Goal: Information Seeking & Learning: Check status

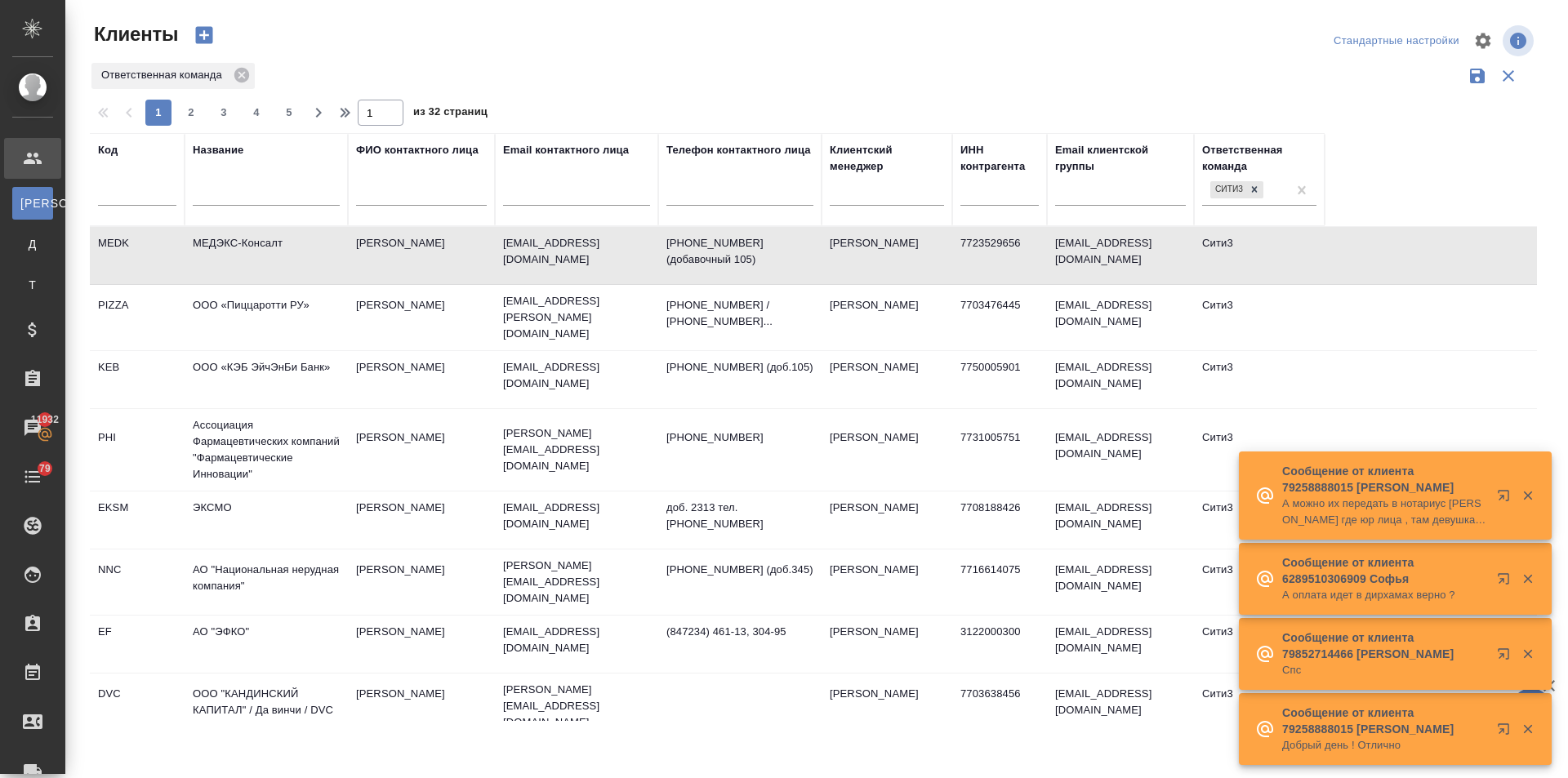
select select "RU"
click at [247, 187] on input "text" at bounding box center [265, 195] width 147 height 21
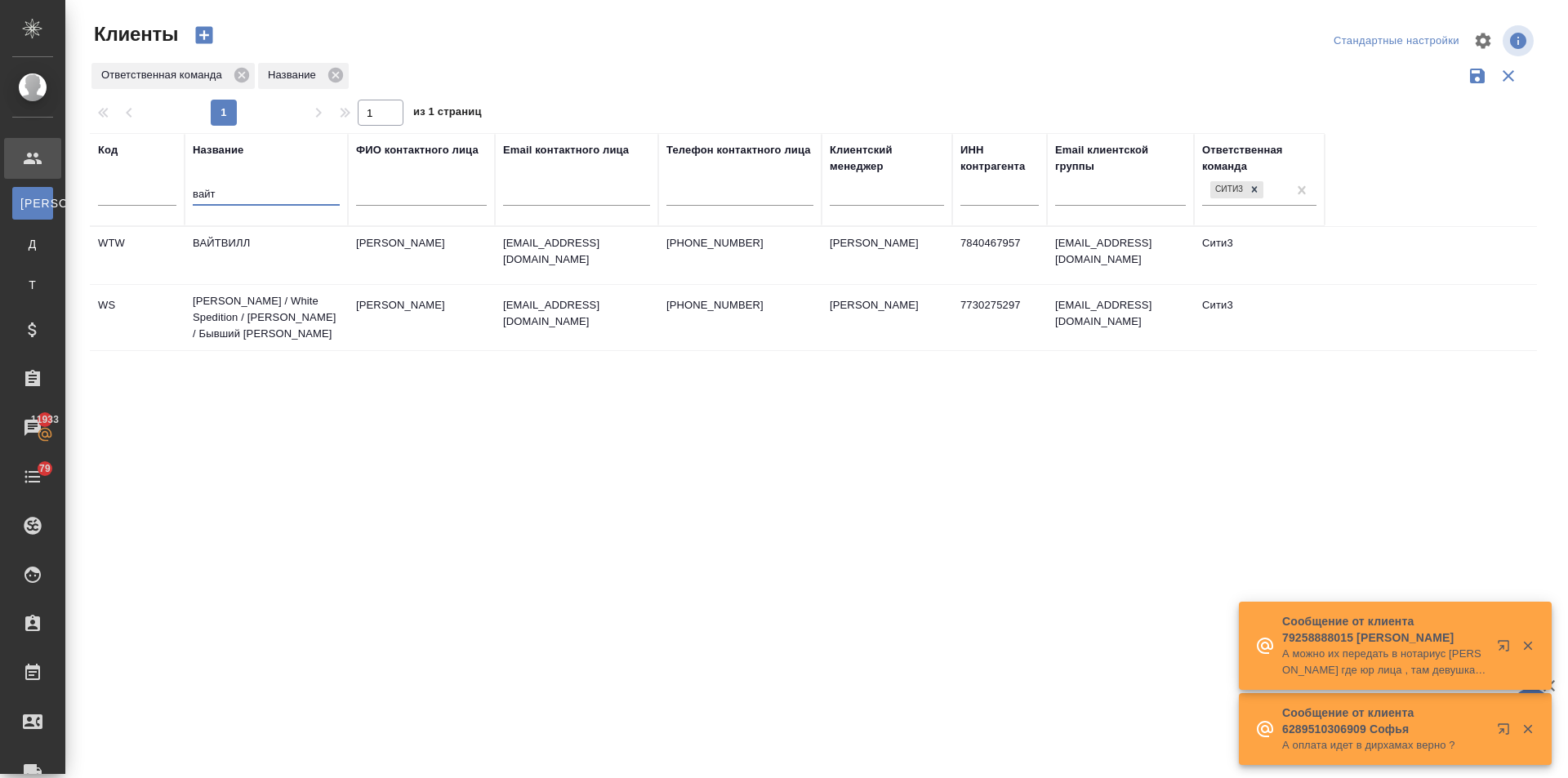
type input "вайт"
click at [225, 328] on td "[PERSON_NAME] / White Spedition / [PERSON_NAME] / Бывший [PERSON_NAME]" at bounding box center [266, 318] width 164 height 65
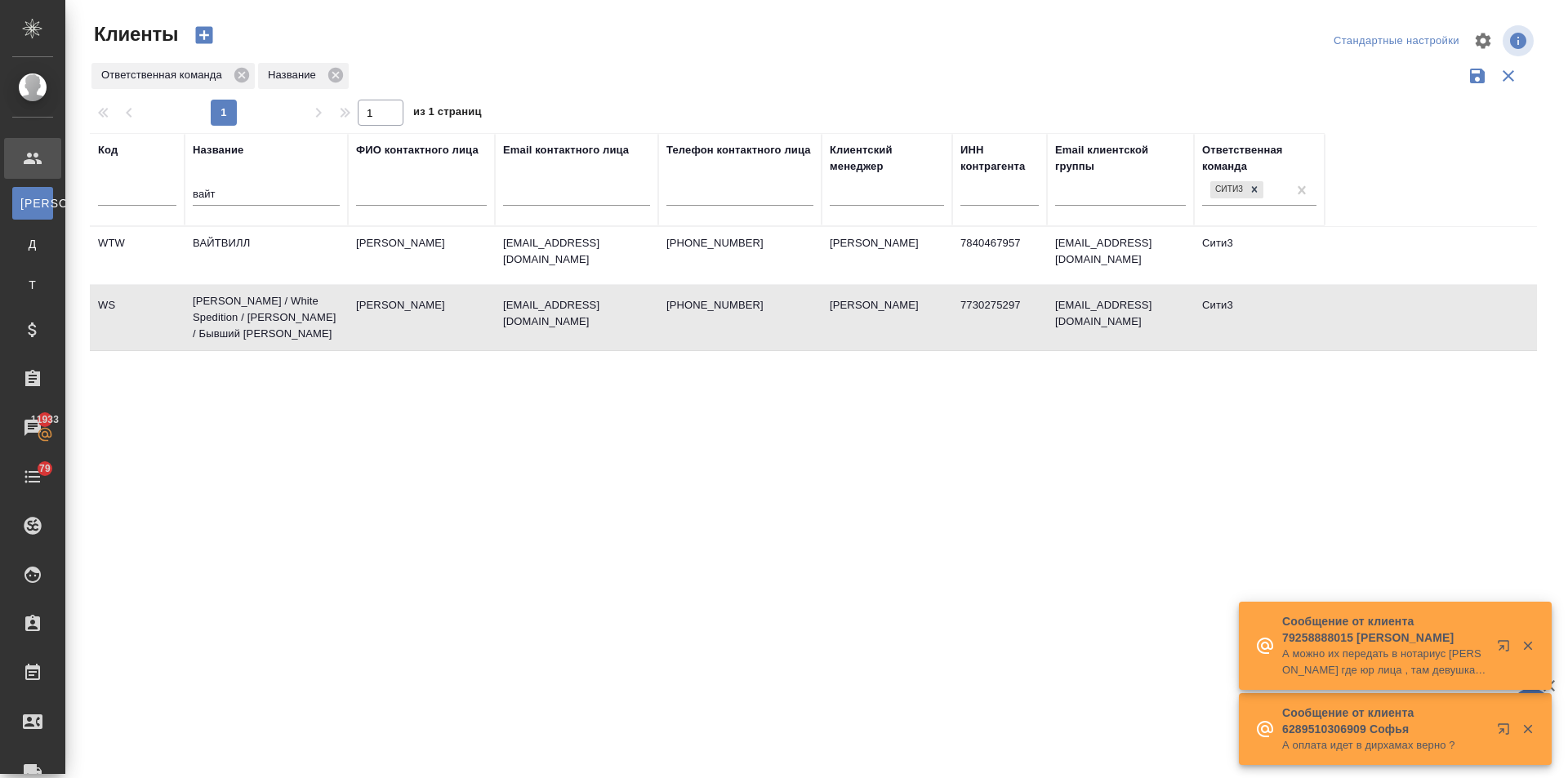
click at [226, 325] on td "[PERSON_NAME] / White Spedition / [PERSON_NAME] / Бывший [PERSON_NAME]" at bounding box center [266, 318] width 164 height 65
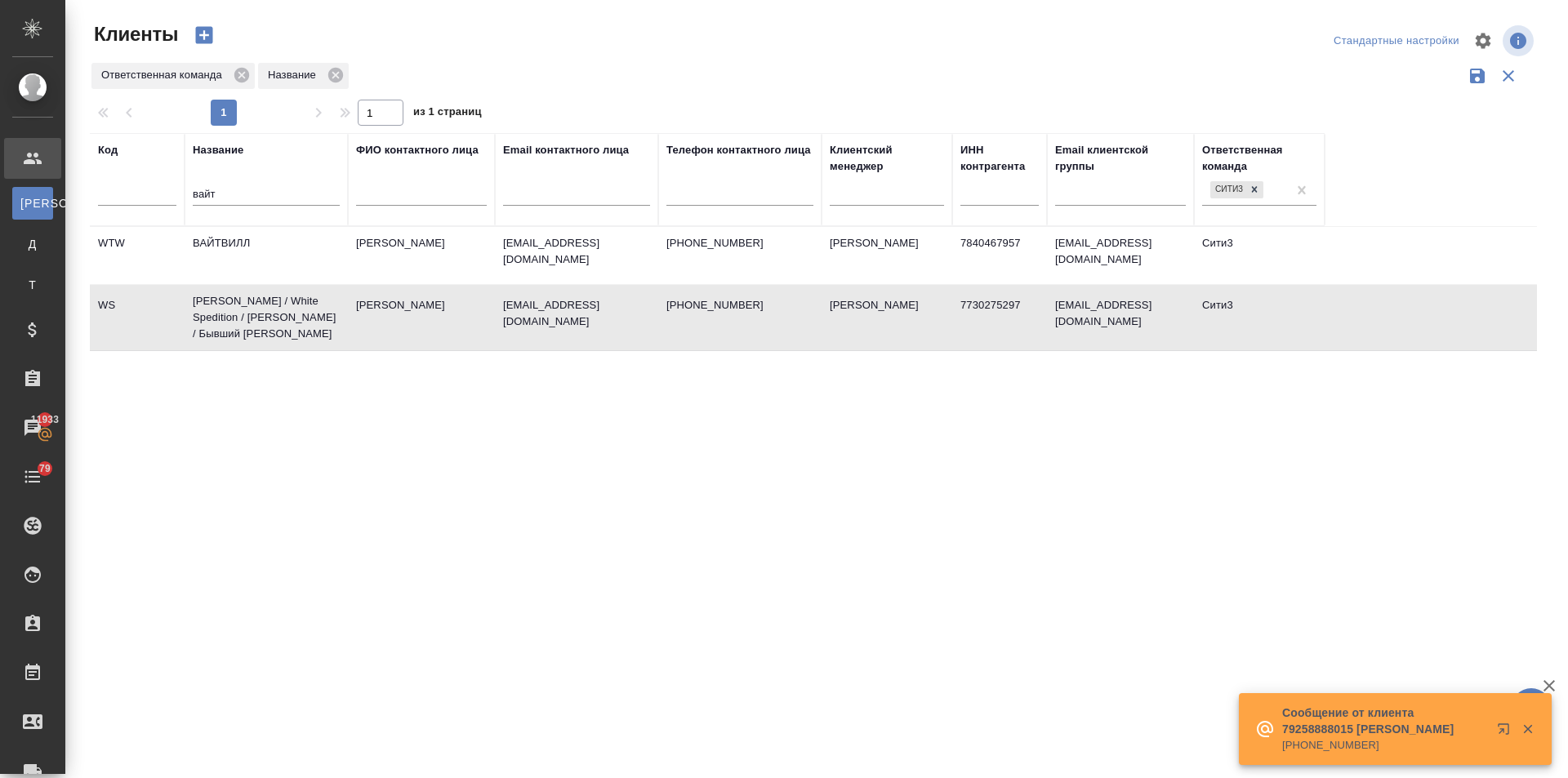
click at [246, 314] on td "[PERSON_NAME] / White Spedition / [PERSON_NAME] / Бывший [PERSON_NAME]" at bounding box center [266, 318] width 164 height 65
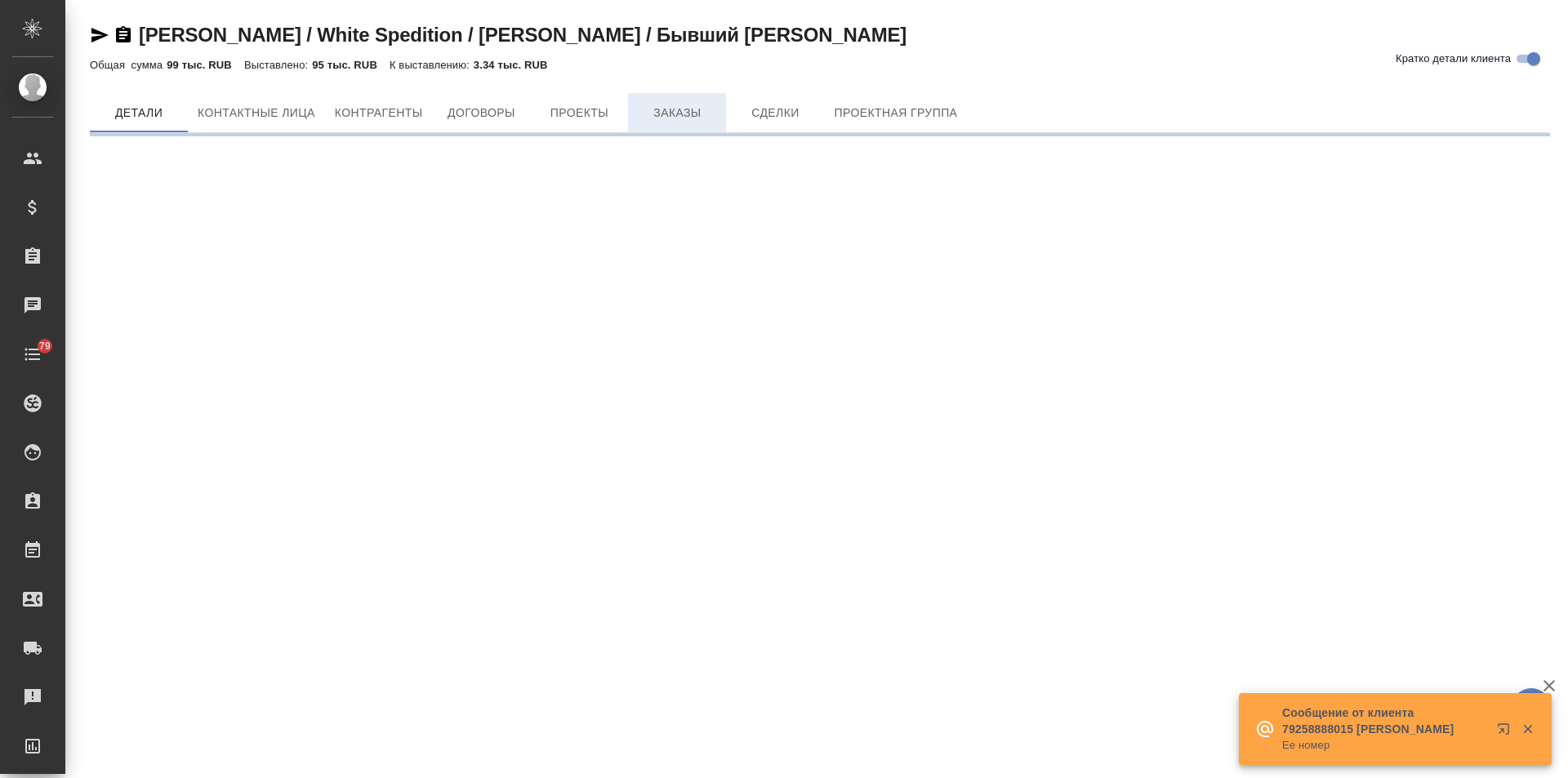
click at [689, 117] on span "Заказы" at bounding box center [677, 112] width 79 height 21
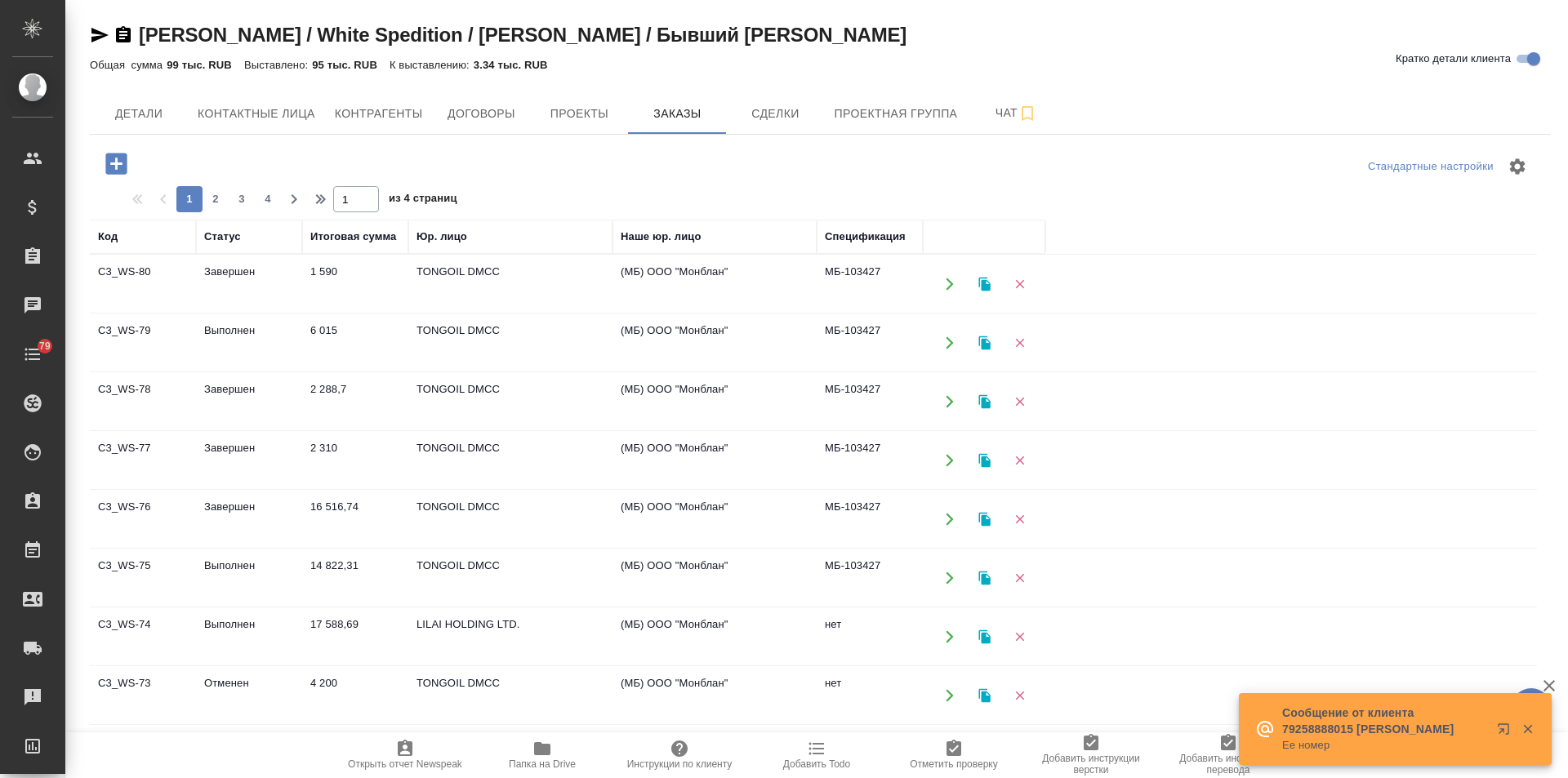
click at [209, 282] on td "Завершен" at bounding box center [249, 284] width 107 height 57
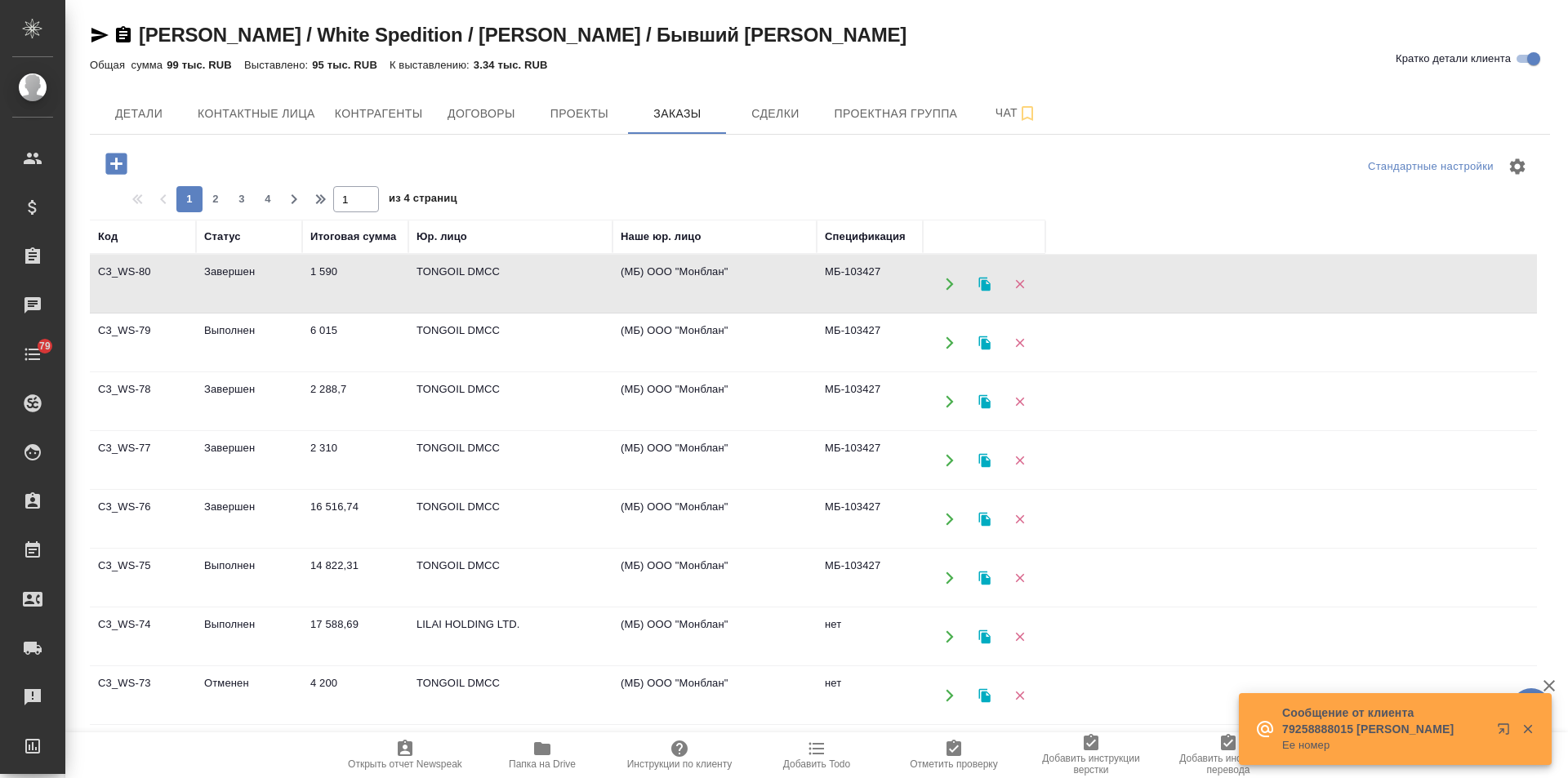
click at [209, 282] on td "Завершен" at bounding box center [249, 284] width 107 height 57
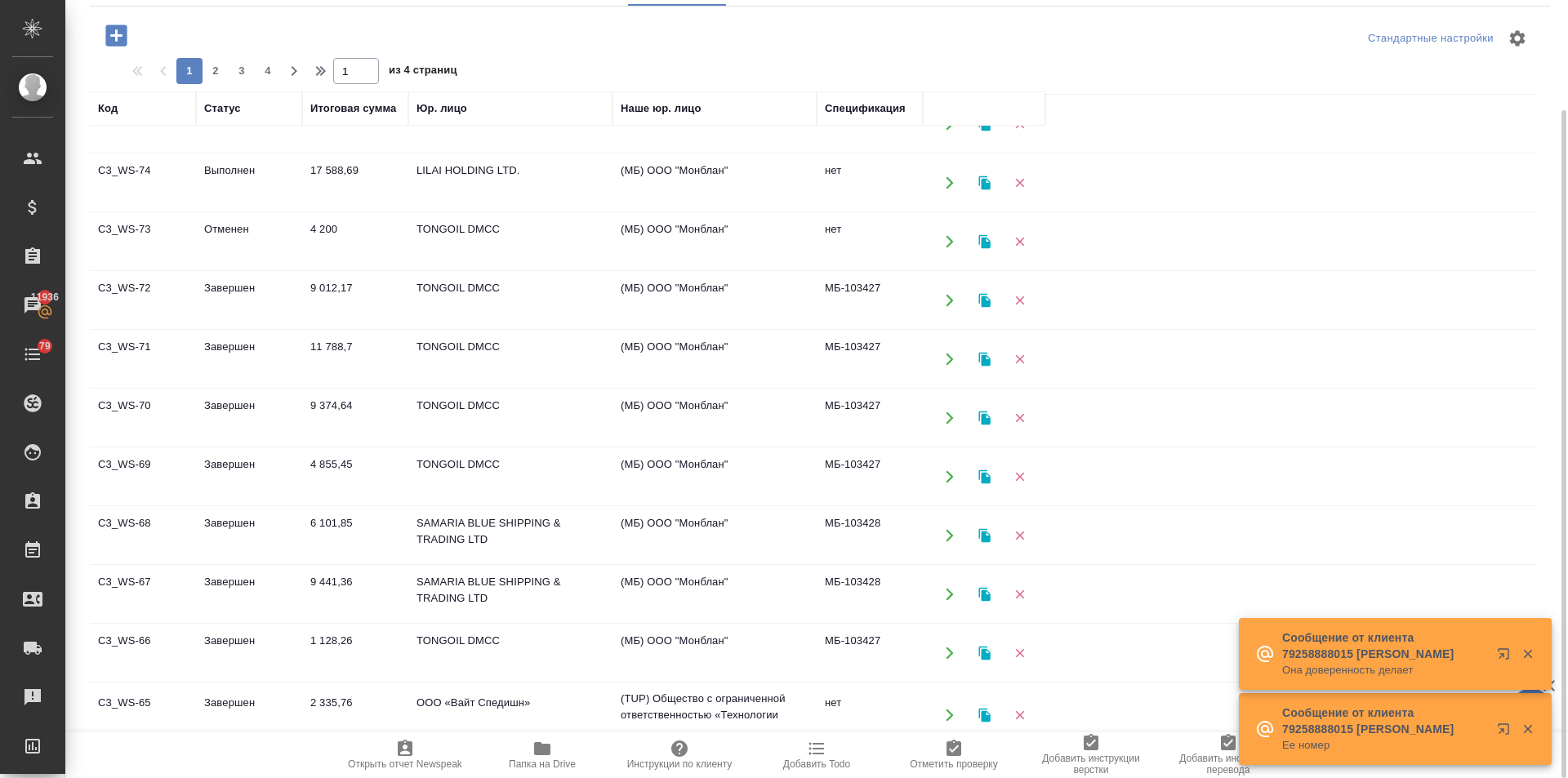
scroll to position [326, 0]
click at [330, 455] on td "4 855,45" at bounding box center [355, 476] width 107 height 57
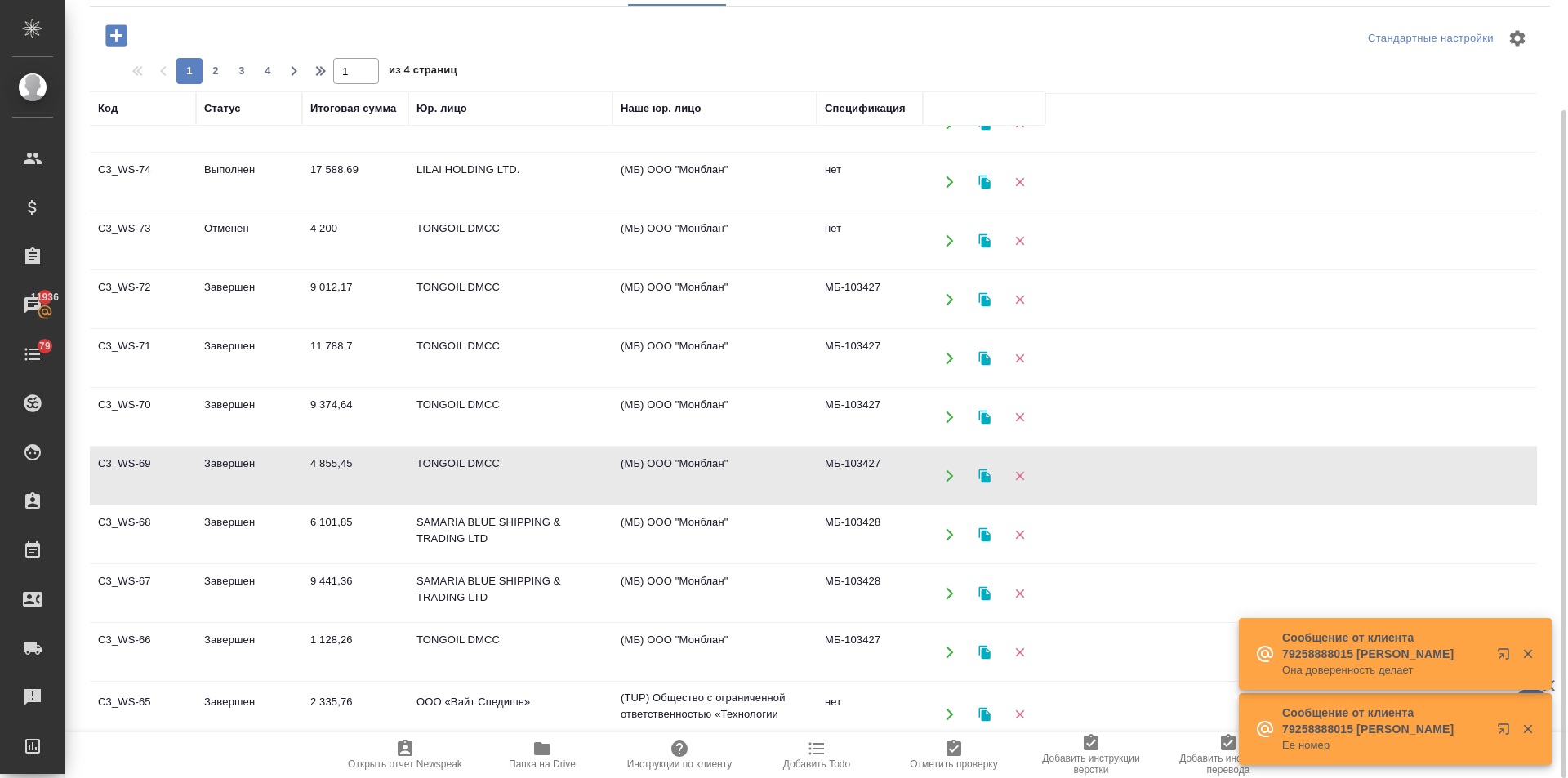
click at [330, 455] on td "4 855,45" at bounding box center [355, 476] width 107 height 57
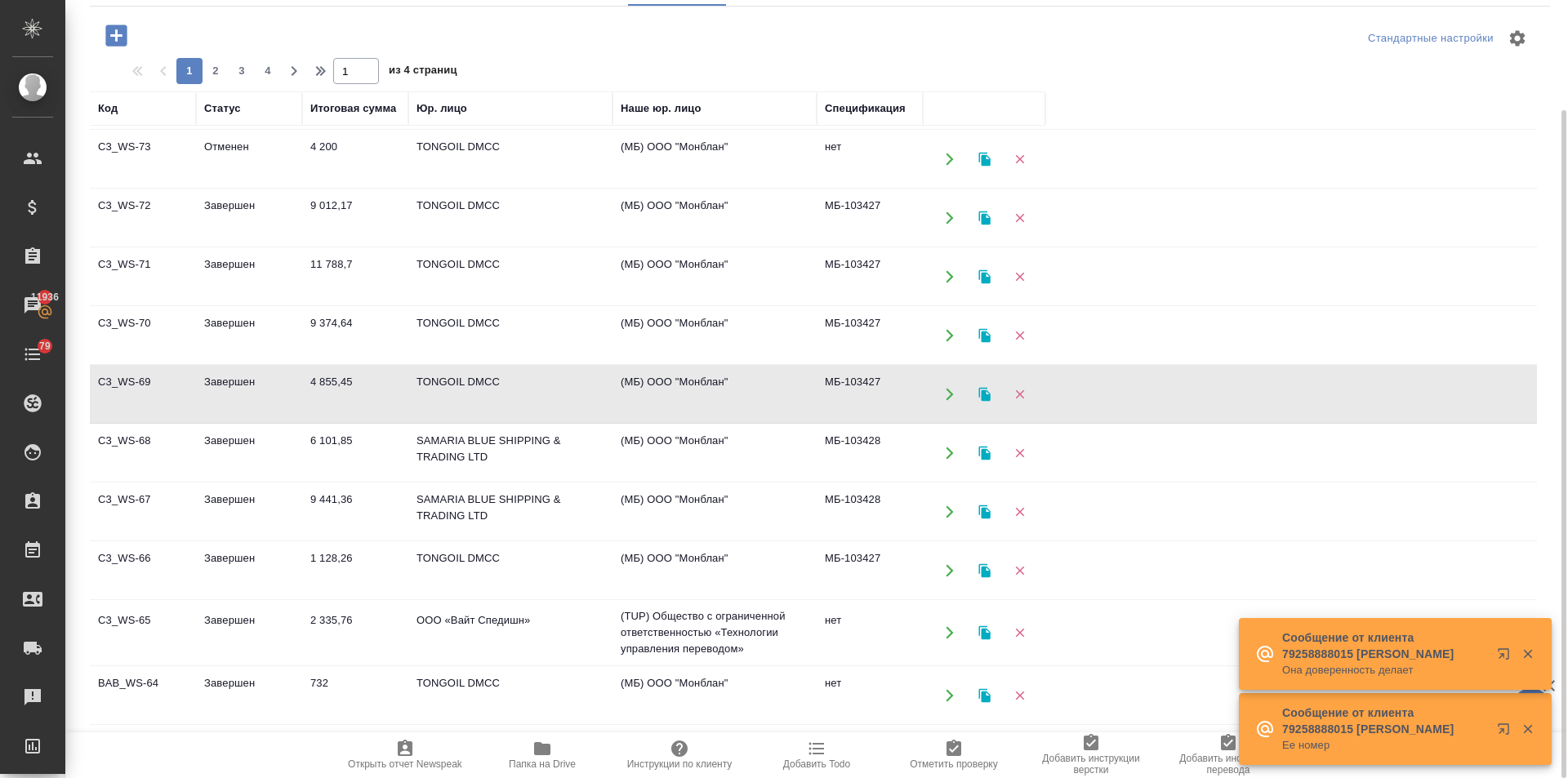
click at [304, 557] on td "1 128,26" at bounding box center [355, 571] width 107 height 57
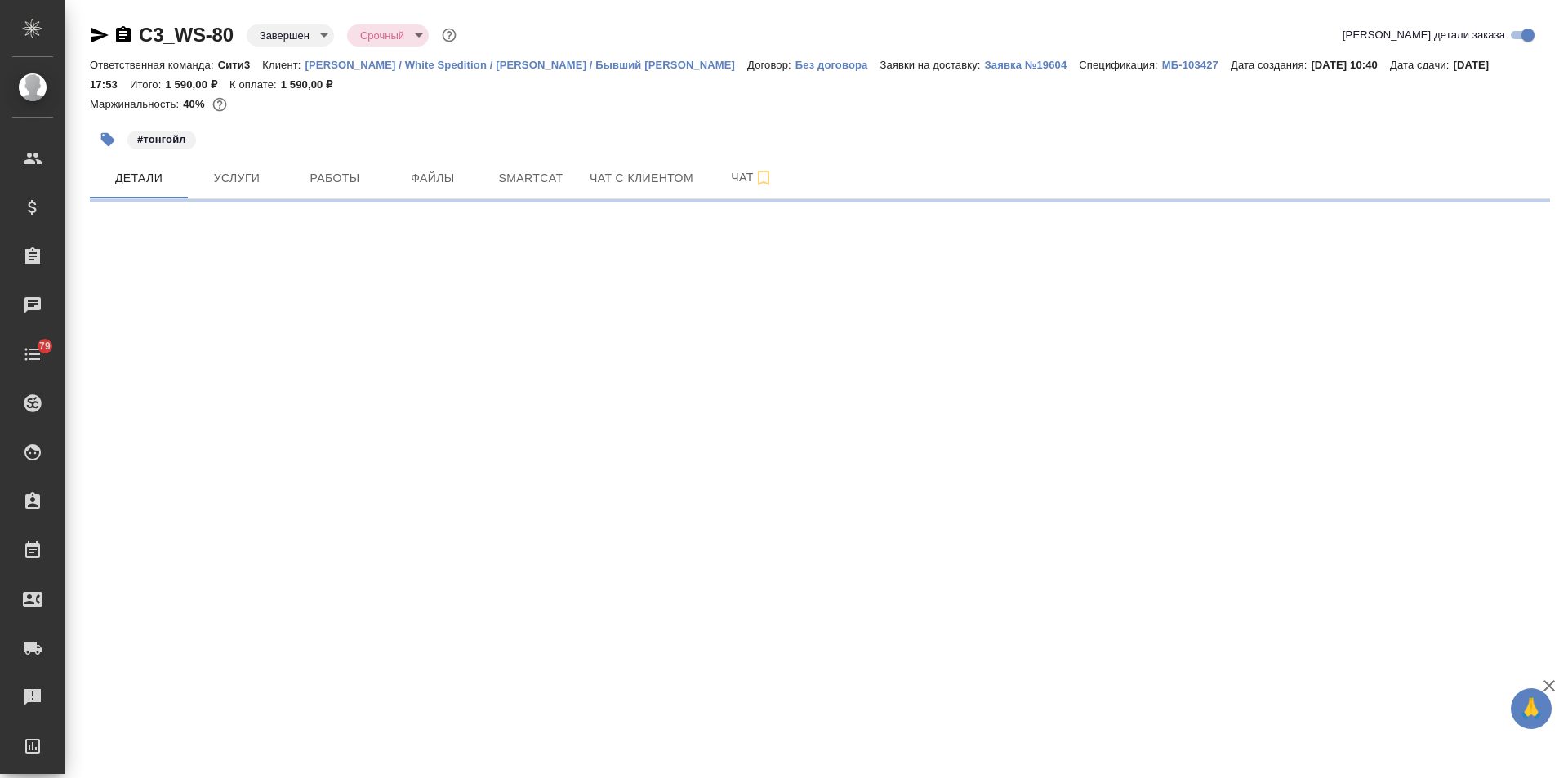
select select "RU"
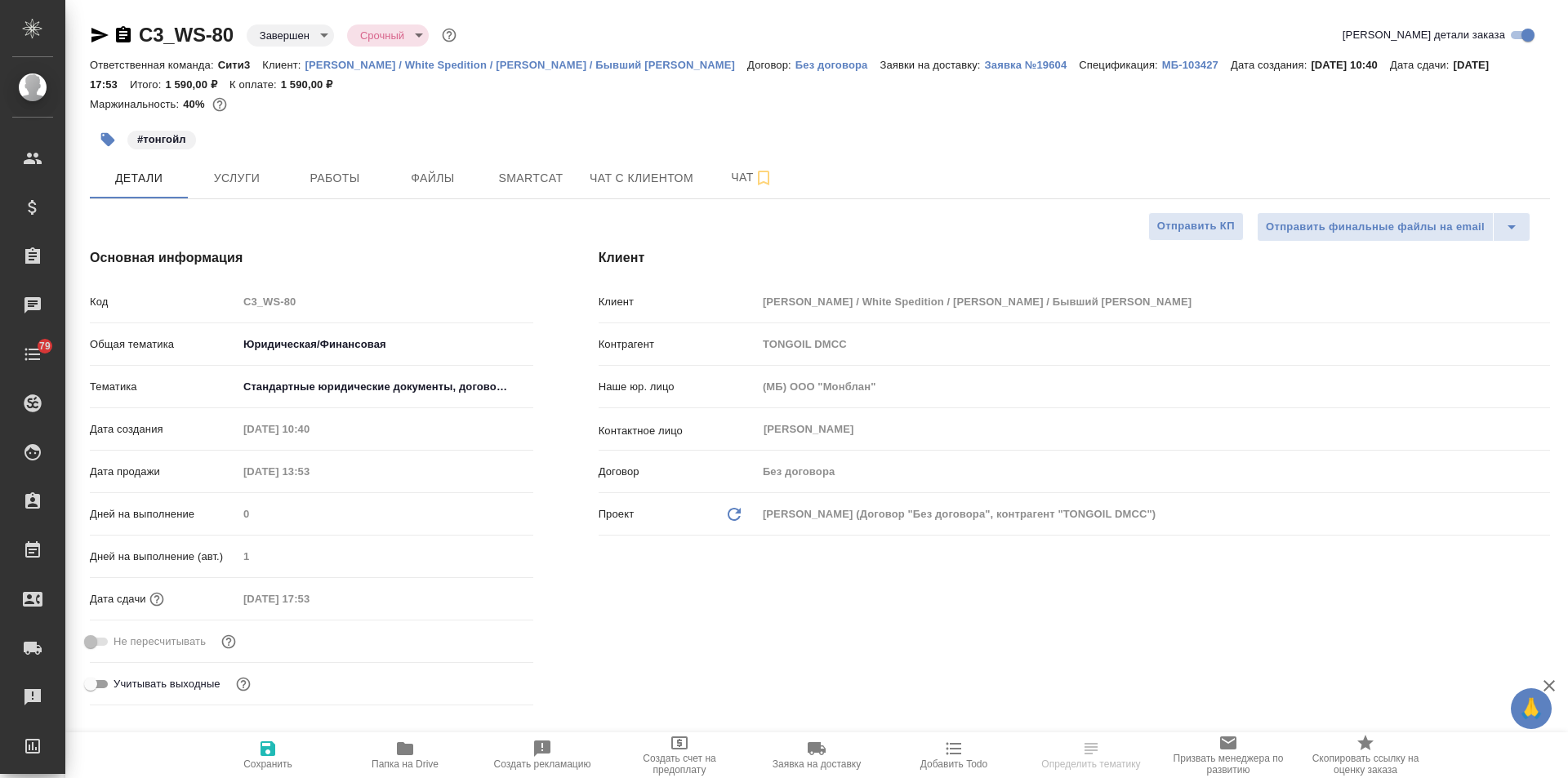
type textarea "x"
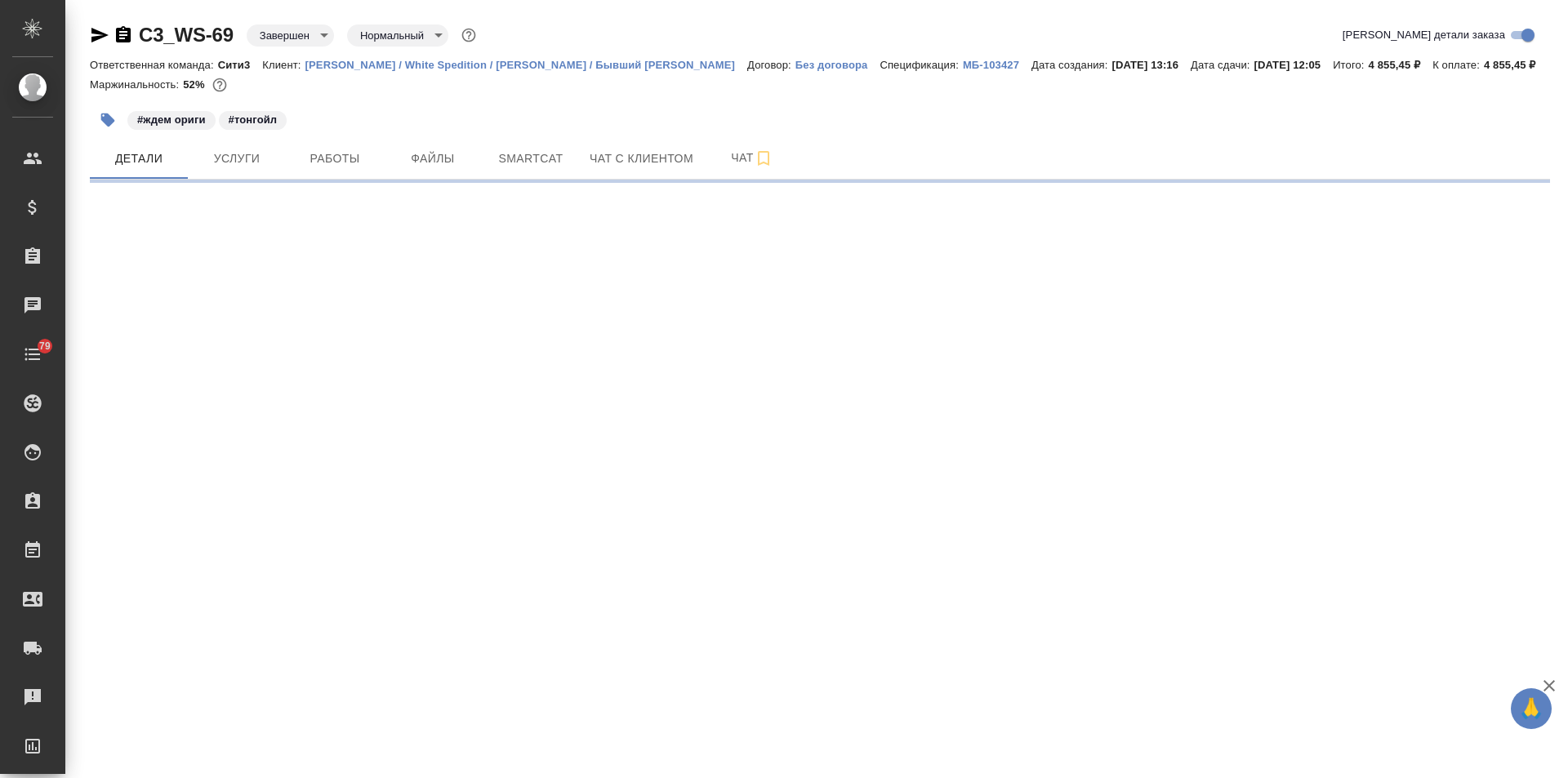
select select "RU"
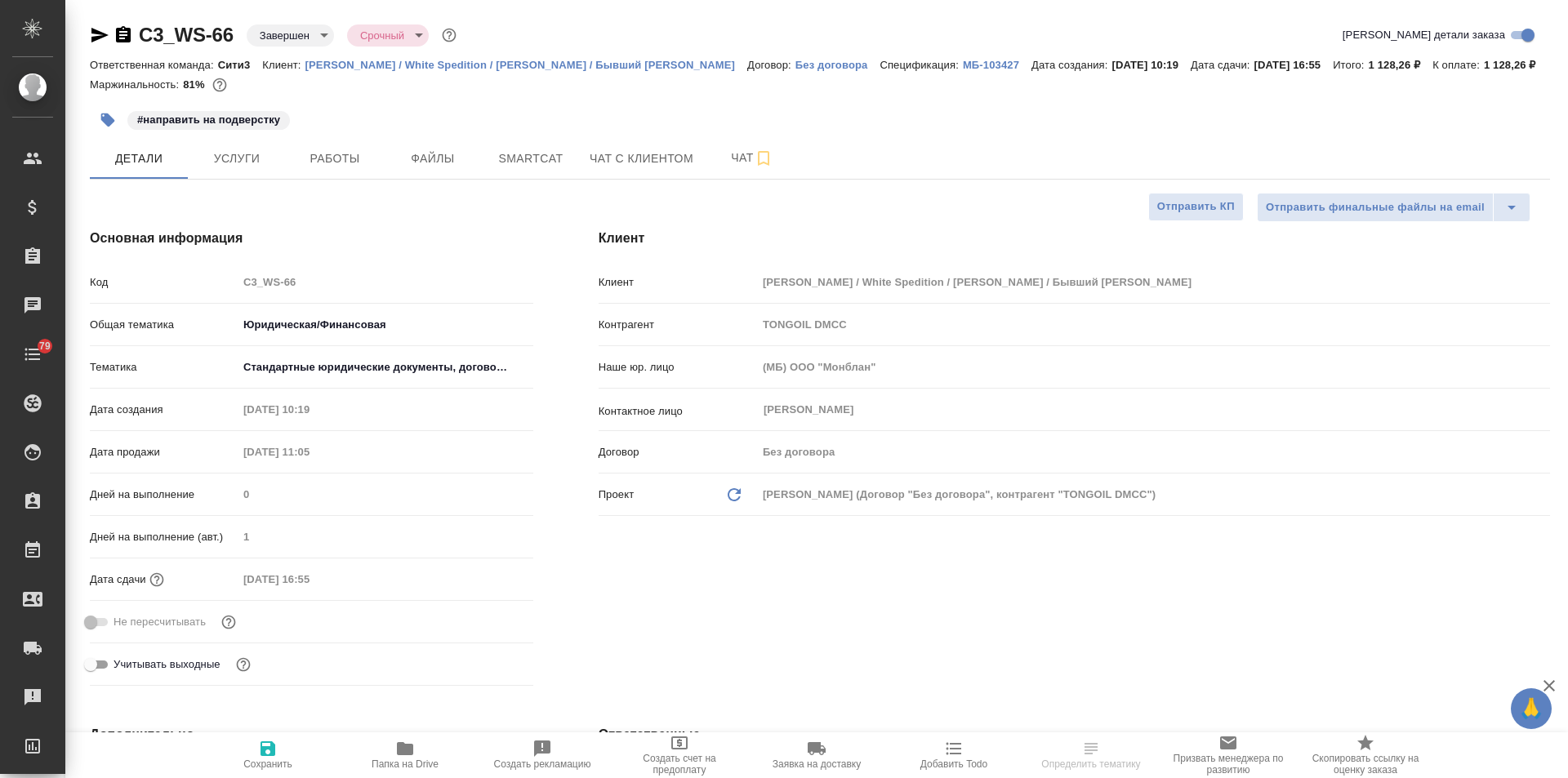
type textarea "x"
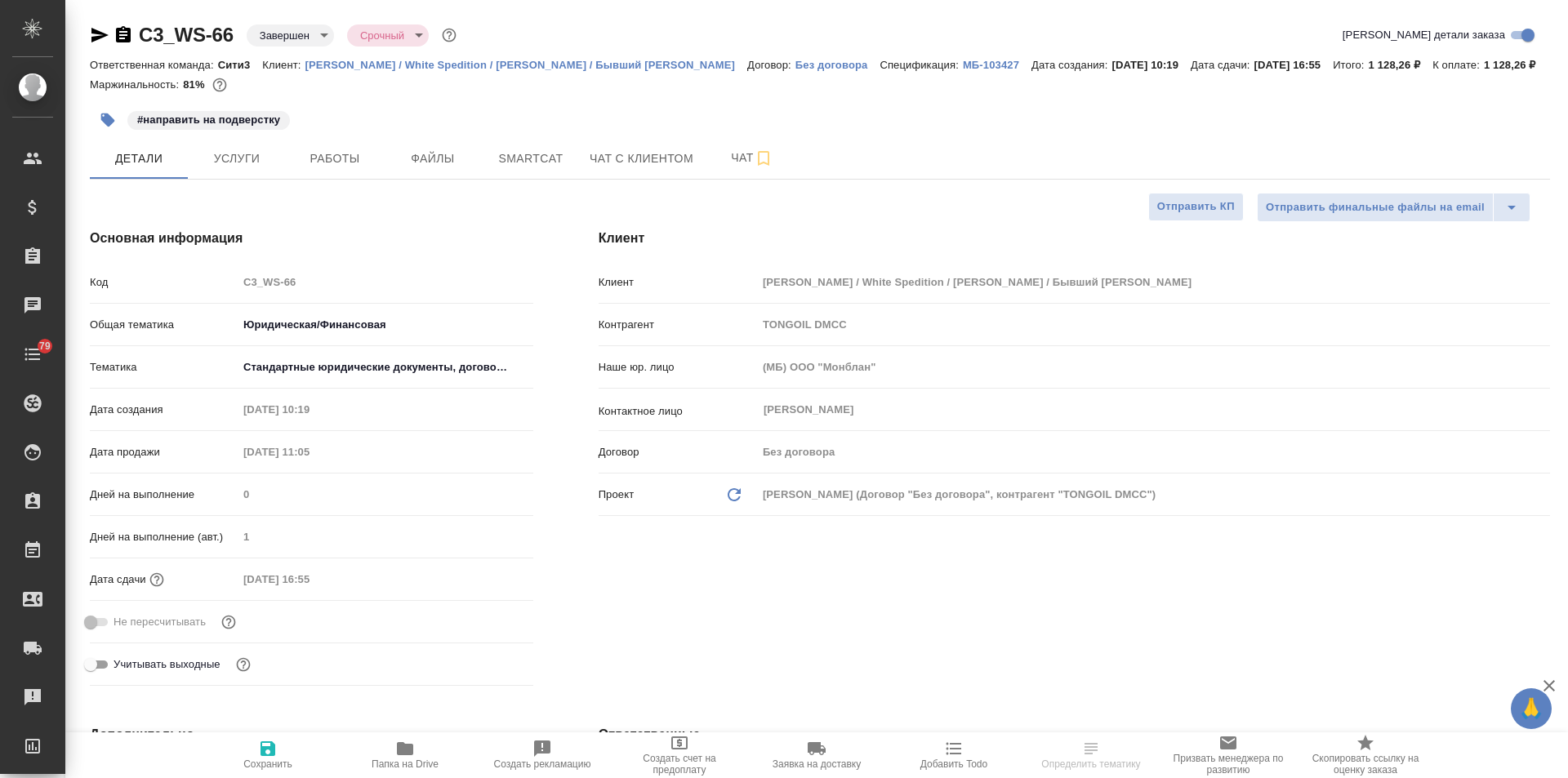
type textarea "x"
click at [249, 169] on span "Услуги" at bounding box center [237, 159] width 79 height 21
